Goal: Task Accomplishment & Management: Manage account settings

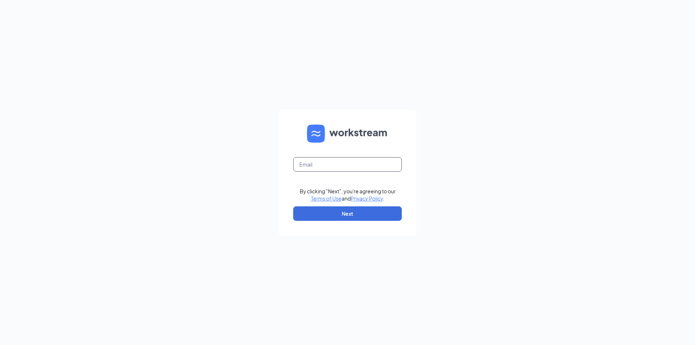
click at [325, 162] on input "text" at bounding box center [347, 164] width 109 height 14
type input "[EMAIL_ADDRESS][DOMAIN_NAME]"
click at [346, 211] on button "Next" at bounding box center [347, 213] width 109 height 14
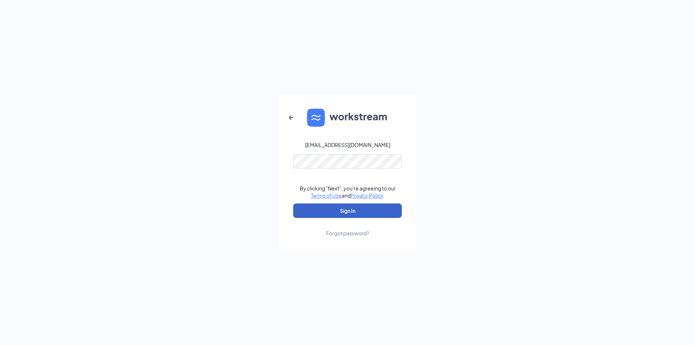
click at [342, 211] on button "Sign In" at bounding box center [347, 210] width 109 height 14
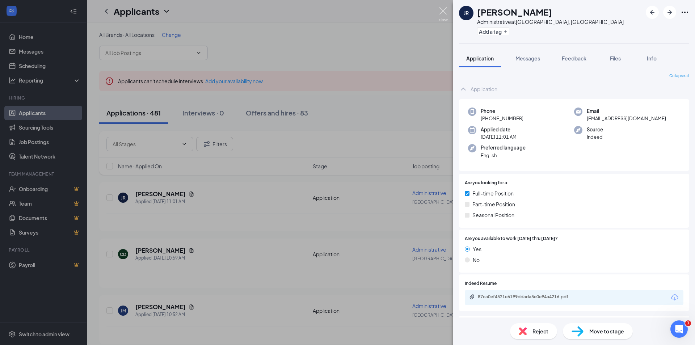
click at [445, 14] on img at bounding box center [443, 14] width 9 height 14
